Goal: Find contact information: Find contact information

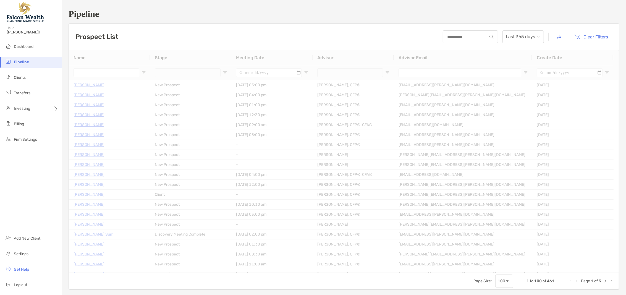
type input "**********"
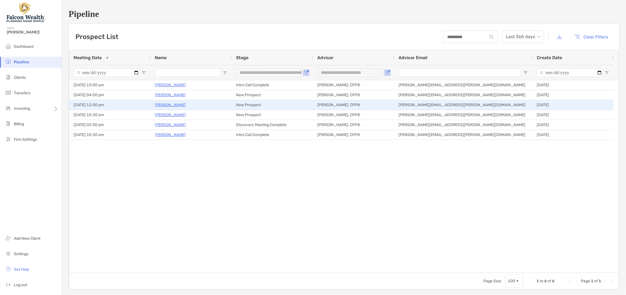
click at [165, 106] on p "Zach Mckee" at bounding box center [170, 104] width 31 height 7
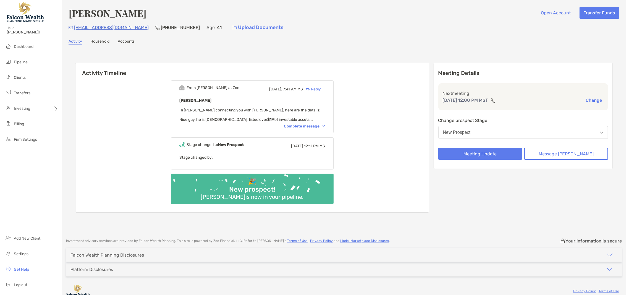
click at [325, 126] on div "Complete message" at bounding box center [304, 126] width 41 height 5
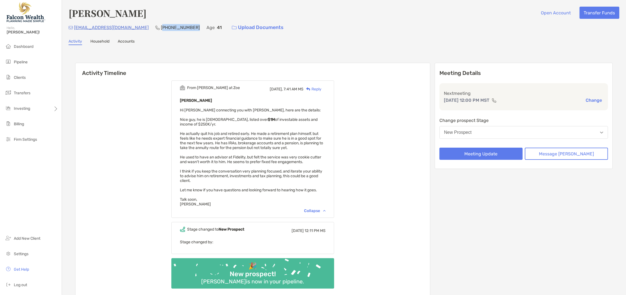
drag, startPoint x: 173, startPoint y: 27, endPoint x: 144, endPoint y: 28, distance: 29.0
click at [161, 28] on p "(419) 388-0519" at bounding box center [180, 27] width 39 height 7
drag, startPoint x: 173, startPoint y: 27, endPoint x: 142, endPoint y: 27, distance: 31.5
click at [155, 27] on div "(419) 388-0519" at bounding box center [177, 28] width 44 height 12
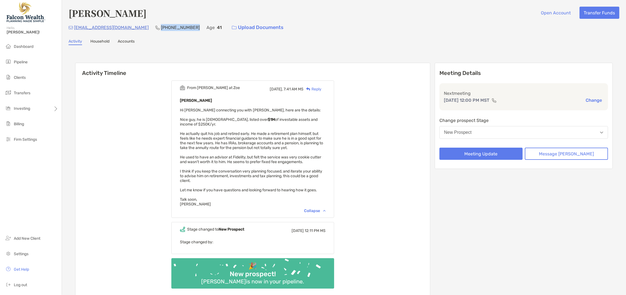
copy p "(419) 388-0519"
click at [21, 68] on ul "Dashboard Pipeline Clients Transfers Investing Billing Firm Settings" at bounding box center [31, 95] width 62 height 108
click at [25, 53] on ul "Dashboard Pipeline Clients Transfers Investing Billing Firm Settings" at bounding box center [31, 95] width 62 height 108
click at [19, 68] on ul "Dashboard Pipeline Clients Transfers Investing Billing Firm Settings" at bounding box center [31, 95] width 62 height 108
click at [36, 63] on li "Pipeline" at bounding box center [31, 62] width 62 height 11
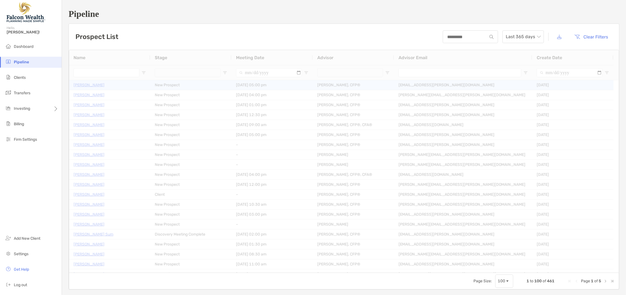
type input "**********"
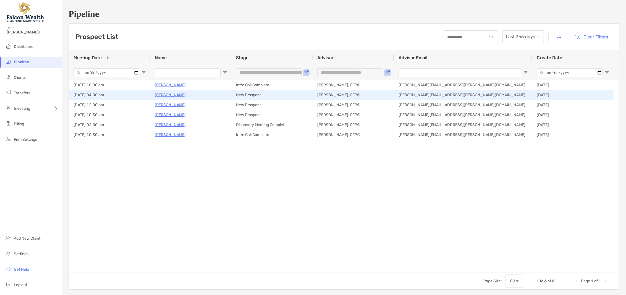
click at [177, 93] on p "[PERSON_NAME]" at bounding box center [170, 94] width 31 height 7
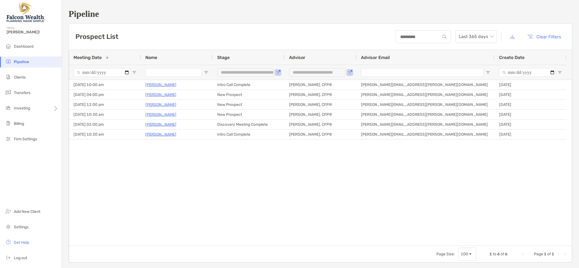
click at [123, 183] on div "Christine Wirth New Prospect 09/22/2025 - 04:00 pm Matthew Shahin, CFP® matthew…" at bounding box center [320, 163] width 502 height 166
drag, startPoint x: 101, startPoint y: 189, endPoint x: 96, endPoint y: 158, distance: 31.4
click at [102, 189] on div "Christine Wirth New Prospect 09/22/2025 - 04:00 pm Matthew Shahin, CFP® matthew…" at bounding box center [320, 163] width 502 height 166
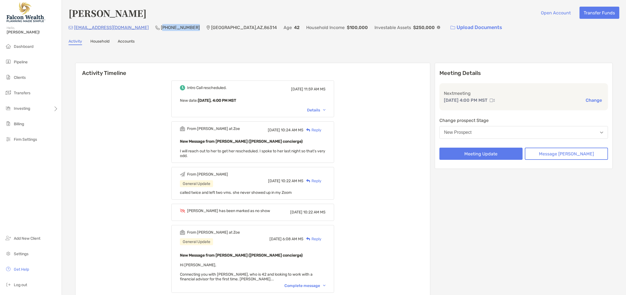
drag, startPoint x: 141, startPoint y: 26, endPoint x: 173, endPoint y: 27, distance: 32.1
click at [173, 27] on div "[EMAIL_ADDRESS][DOMAIN_NAME] (928) 910-[GEOGRAPHIC_DATA] Age [DEMOGRAPHIC_DATA]…" at bounding box center [343, 28] width 550 height 12
click at [170, 27] on p "(928) 910-9849" at bounding box center [180, 27] width 39 height 7
drag, startPoint x: 173, startPoint y: 27, endPoint x: 138, endPoint y: 28, distance: 35.1
click at [138, 28] on div "christinent02@yahoo.com (928) 910-9849 Prescott Valley , AZ , 86314 Age 42 Hous…" at bounding box center [343, 28] width 550 height 12
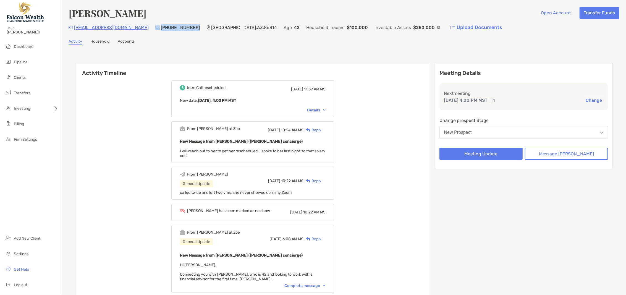
copy div "(928) 910-9849"
